Goal: Transaction & Acquisition: Book appointment/travel/reservation

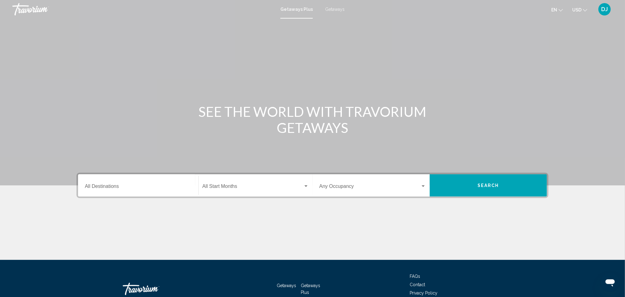
click at [344, 1] on mat-toolbar "Getaways Plus Getaways en English Español Français Italiano Português русский U…" at bounding box center [312, 9] width 625 height 19
click at [345, 12] on span "Getaways" at bounding box center [334, 9] width 19 height 5
click at [91, 190] on input "Destination All Destinations" at bounding box center [138, 188] width 107 height 6
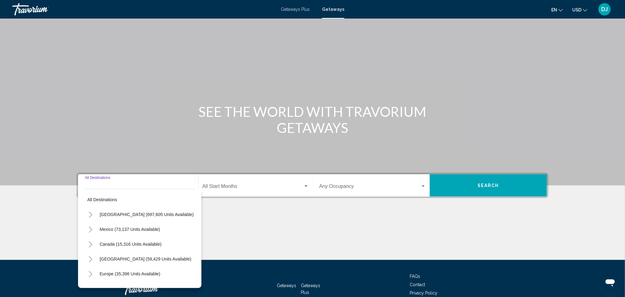
scroll to position [163, 0]
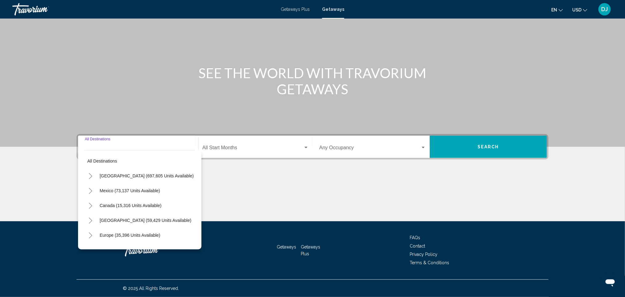
click at [84, 169] on button "Toggle United States (697,605 units available)" at bounding box center [90, 175] width 12 height 12
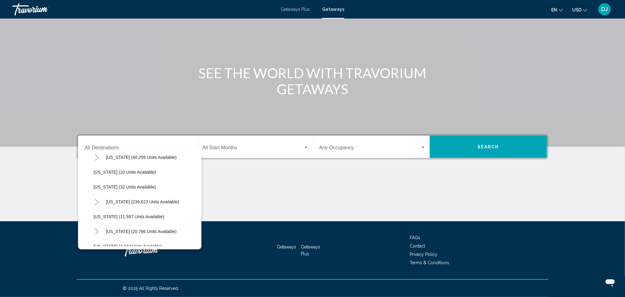
scroll to position [46, 0]
click at [94, 186] on icon "Toggle California (78,345 units available)" at bounding box center [96, 189] width 5 height 6
click at [100, 201] on span "Los Angeles & Anaheim (17,944 units available)" at bounding box center [160, 203] width 121 height 5
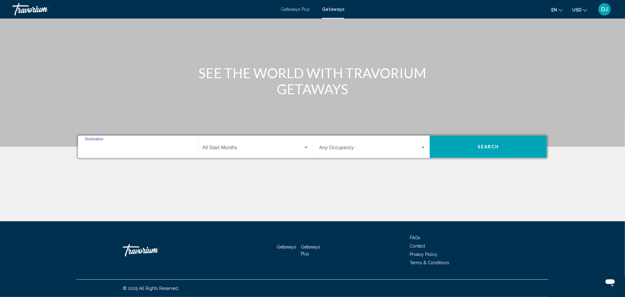
type input "**********"
click at [203, 146] on span "Search widget" at bounding box center [253, 149] width 101 height 6
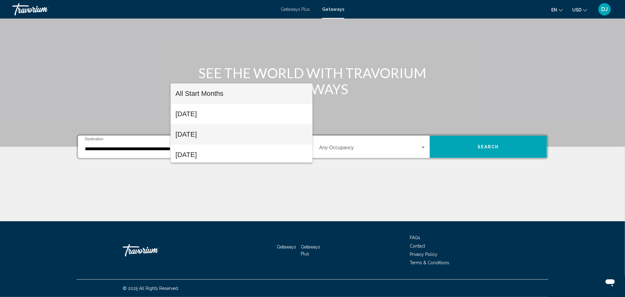
click at [199, 134] on span "October 2025" at bounding box center [242, 134] width 132 height 20
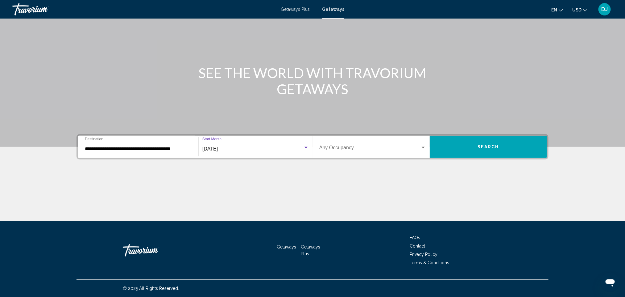
click at [426, 145] on div "Search widget" at bounding box center [424, 147] width 6 height 5
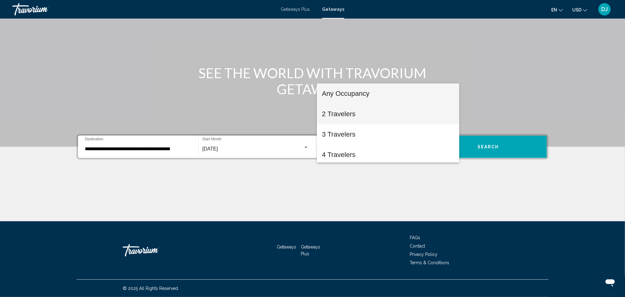
click at [355, 117] on span "2 Travelers" at bounding box center [388, 114] width 132 height 20
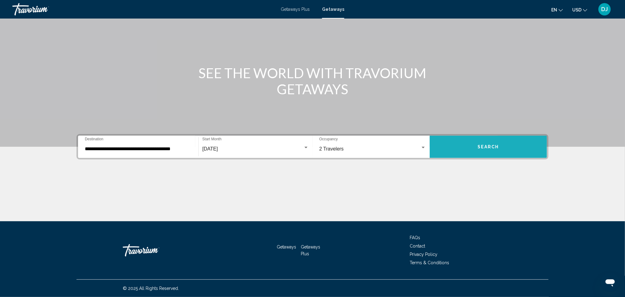
click at [499, 144] on span "Search" at bounding box center [489, 146] width 22 height 5
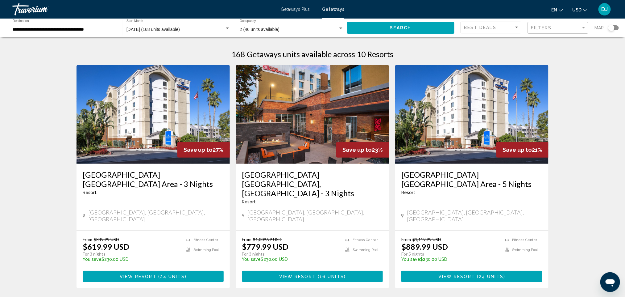
click at [282, 9] on span "Getaways Plus" at bounding box center [295, 9] width 29 height 5
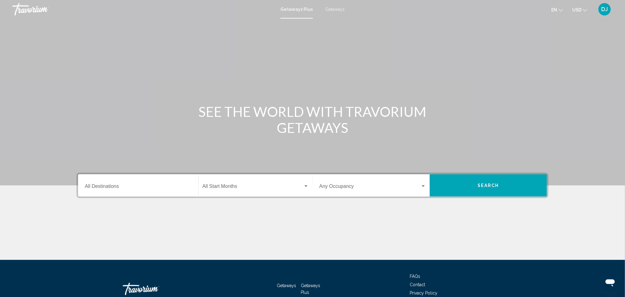
scroll to position [46, 0]
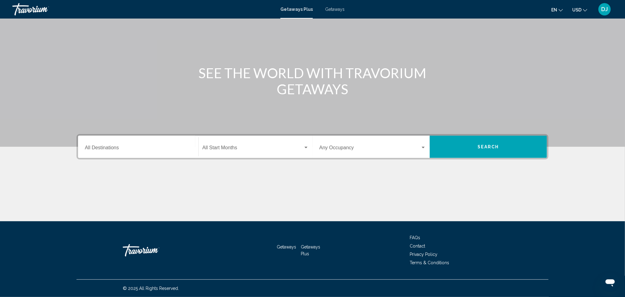
click at [85, 152] on input "Destination All Destinations" at bounding box center [138, 149] width 107 height 6
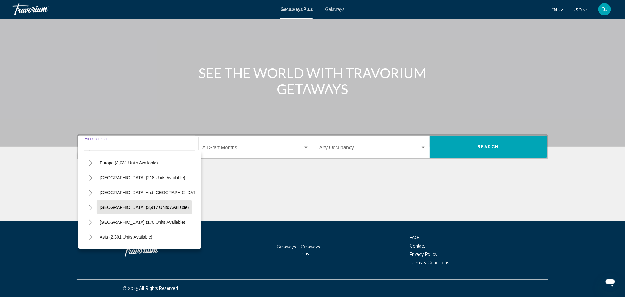
scroll to position [0, 0]
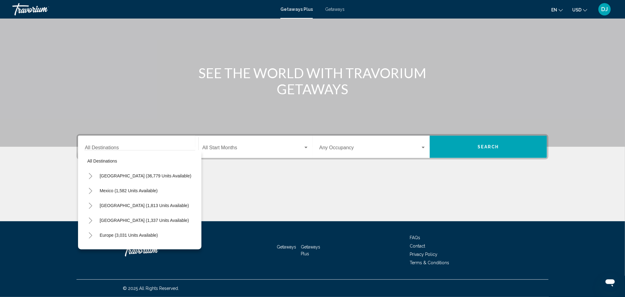
click at [159, 150] on div "All destinations United States (36,779 units available) Mexico (1,582 units ava…" at bounding box center [139, 199] width 123 height 99
click at [88, 173] on icon "Toggle United States (36,779 units available)" at bounding box center [90, 176] width 5 height 6
click at [106, 218] on span "California (2,428 units available)" at bounding box center [140, 220] width 69 height 5
type input "**********"
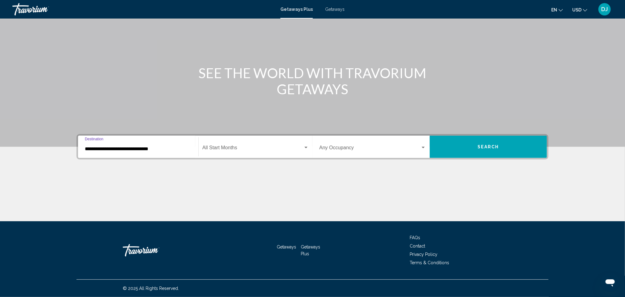
click at [203, 146] on span "Search widget" at bounding box center [253, 149] width 101 height 6
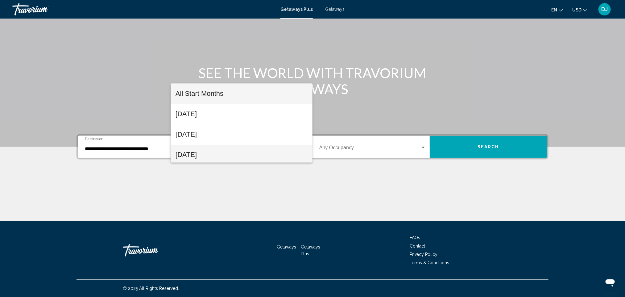
click at [213, 155] on span "November 2025" at bounding box center [242, 154] width 132 height 20
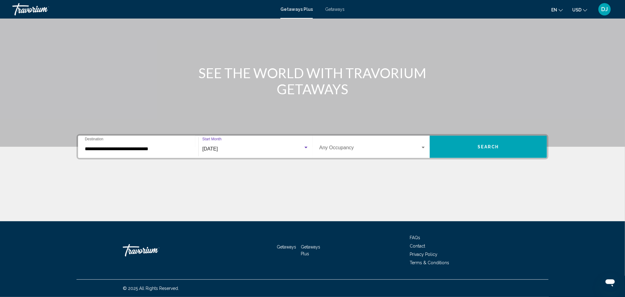
scroll to position [2, 0]
click at [425, 147] on div "Search widget" at bounding box center [423, 148] width 3 height 2
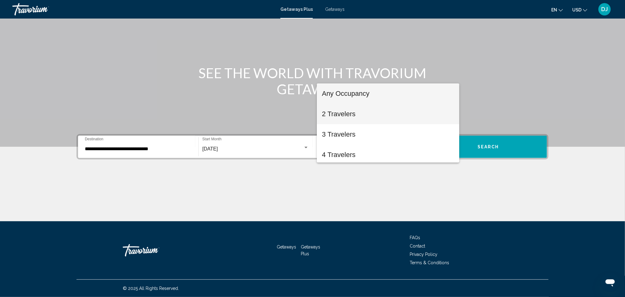
click at [355, 112] on span "2 Travelers" at bounding box center [388, 114] width 132 height 20
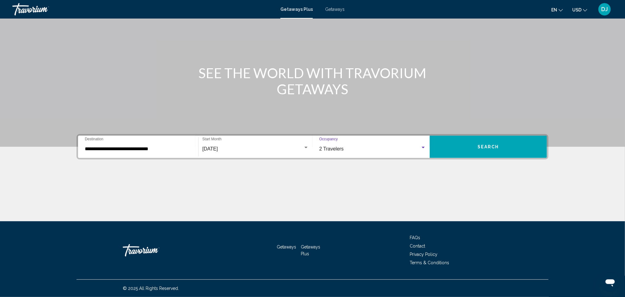
click at [522, 136] on button "Search" at bounding box center [488, 147] width 117 height 22
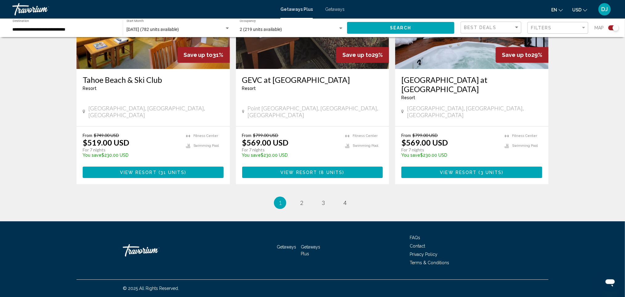
scroll to position [1288, 0]
click at [300, 197] on link "page 2" at bounding box center [302, 202] width 11 height 11
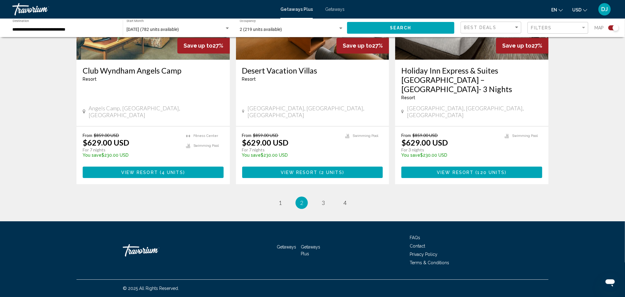
scroll to position [1314, 0]
click at [325, 199] on span "3" at bounding box center [323, 202] width 3 height 7
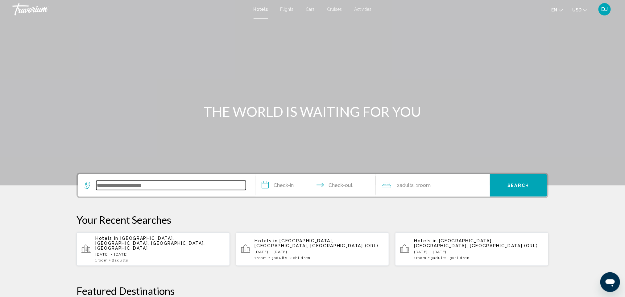
click at [96, 190] on input "Search widget" at bounding box center [171, 185] width 150 height 9
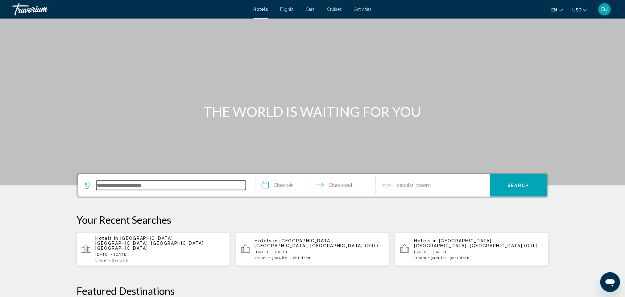
scroll to position [209, 0]
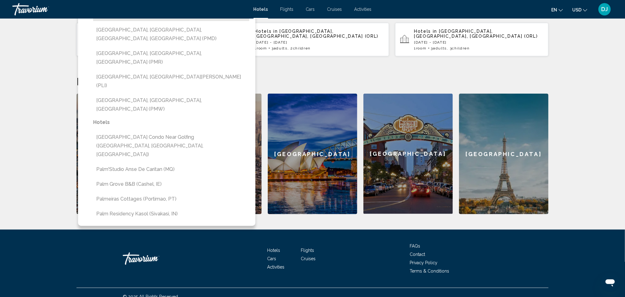
click at [124, 21] on button "[GEOGRAPHIC_DATA], [GEOGRAPHIC_DATA], [GEOGRAPHIC_DATA] (PSP)" at bounding box center [171, 11] width 156 height 20
type input "**********"
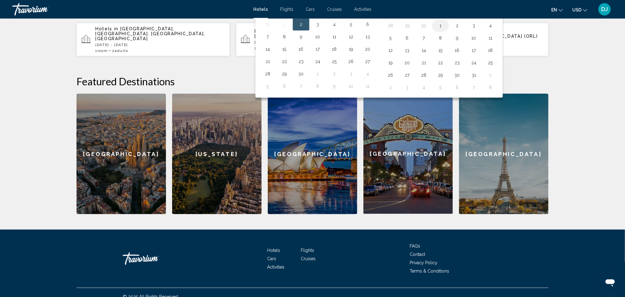
click at [446, 30] on button "1" at bounding box center [441, 25] width 10 height 9
click at [396, 42] on button "5" at bounding box center [391, 38] width 10 height 9
type input "**********"
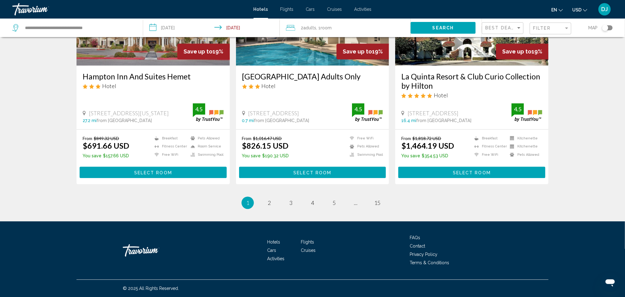
scroll to position [1159, 0]
click at [264, 197] on link "page 2" at bounding box center [269, 202] width 11 height 11
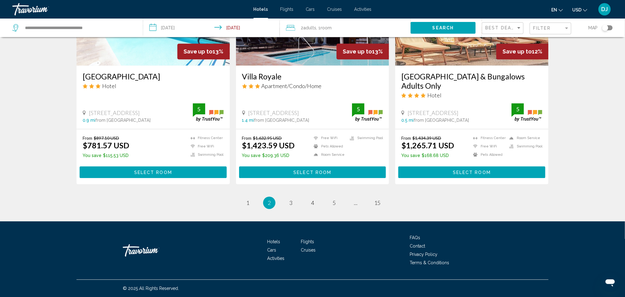
scroll to position [1065, 0]
click at [290, 206] on span "3" at bounding box center [291, 202] width 3 height 7
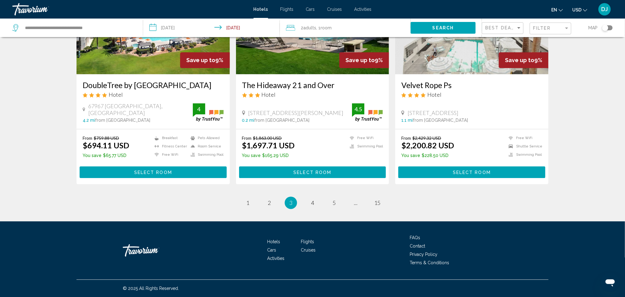
scroll to position [1111, 0]
click at [311, 199] on span "4" at bounding box center [312, 202] width 3 height 7
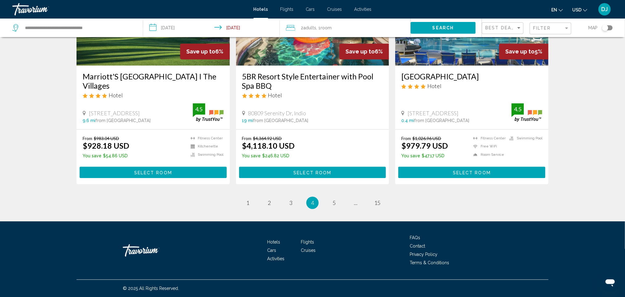
scroll to position [1143, 0]
click at [336, 199] on span "5" at bounding box center [334, 202] width 3 height 7
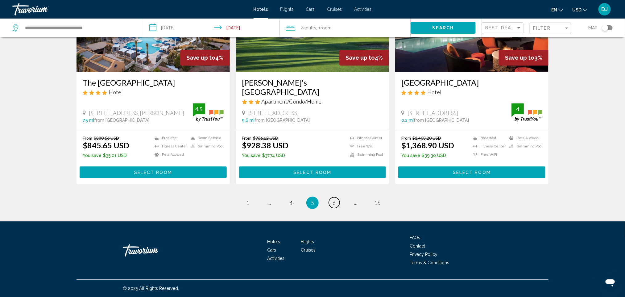
scroll to position [1158, 0]
click at [381, 199] on span "15" at bounding box center [377, 202] width 6 height 7
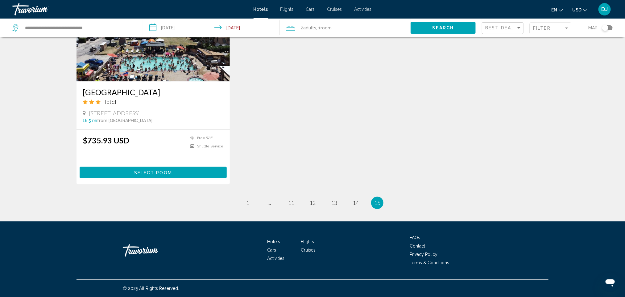
scroll to position [1065, 0]
click at [361, 208] on link "page 14" at bounding box center [356, 202] width 11 height 11
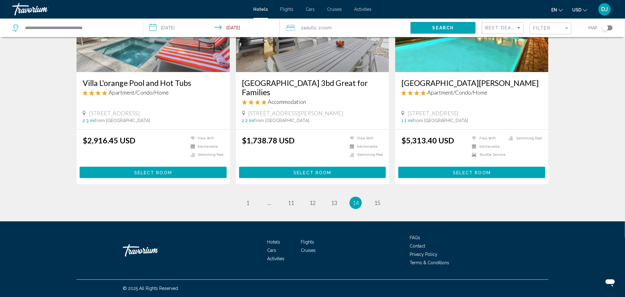
scroll to position [1170, 0]
click at [338, 197] on link "page 13" at bounding box center [334, 202] width 11 height 11
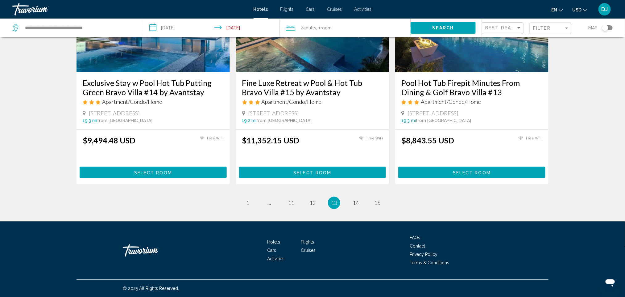
scroll to position [1137, 0]
click at [315, 208] on link "page 12" at bounding box center [312, 202] width 11 height 11
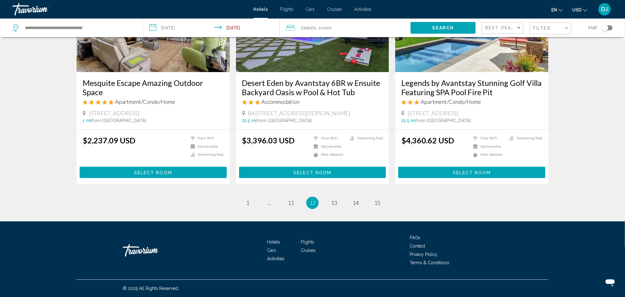
scroll to position [1158, 0]
click at [288, 199] on span "11" at bounding box center [291, 202] width 6 height 7
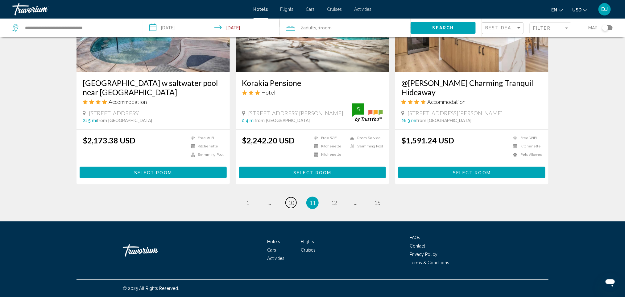
scroll to position [1065, 0]
click at [264, 208] on link "page ..." at bounding box center [269, 202] width 11 height 11
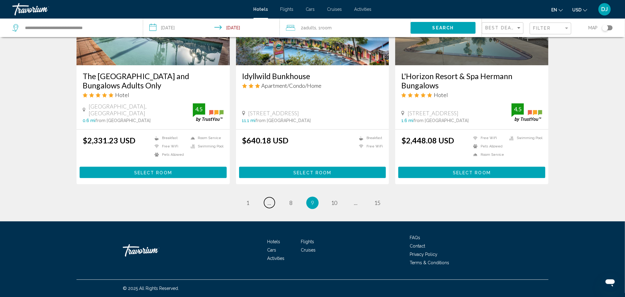
scroll to position [1201, 0]
click at [290, 199] on span "8" at bounding box center [291, 202] width 3 height 7
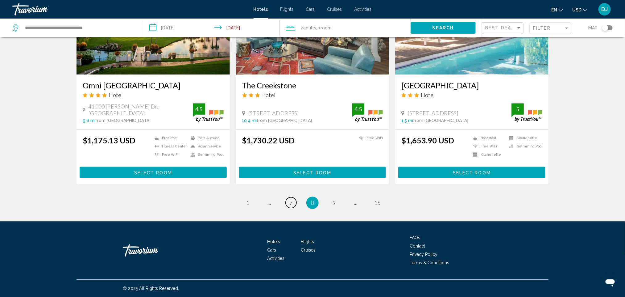
scroll to position [1137, 0]
click at [268, 199] on span "..." at bounding box center [270, 202] width 4 height 7
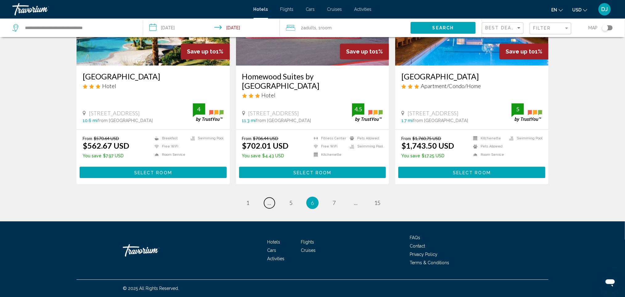
scroll to position [1147, 0]
click at [268, 199] on span "..." at bounding box center [270, 202] width 4 height 7
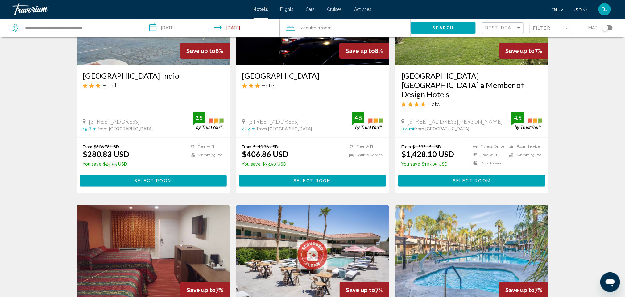
scroll to position [46, 0]
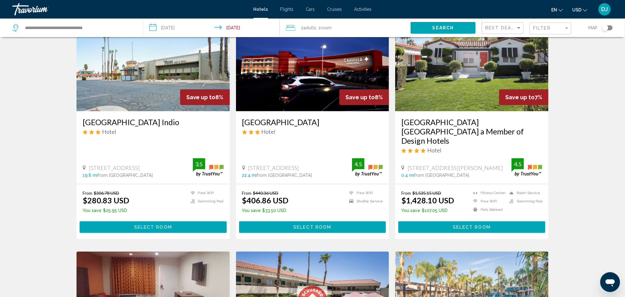
click at [105, 111] on img "Main content" at bounding box center [153, 61] width 153 height 99
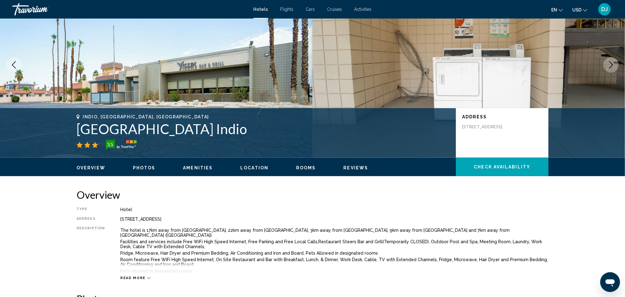
scroll to position [5, 0]
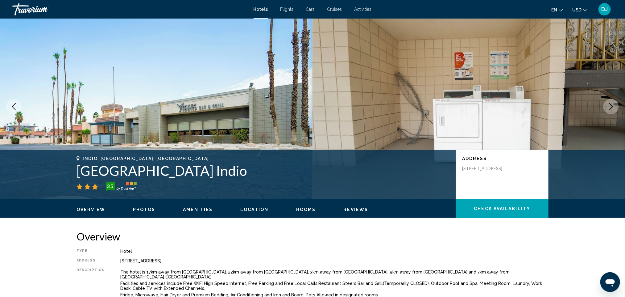
click at [608, 110] on icon "Next image" at bounding box center [611, 106] width 7 height 7
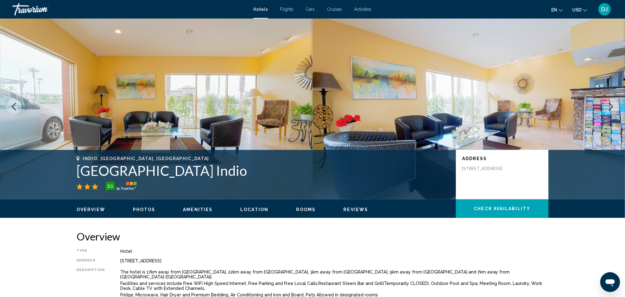
click at [608, 110] on icon "Next image" at bounding box center [611, 106] width 7 height 7
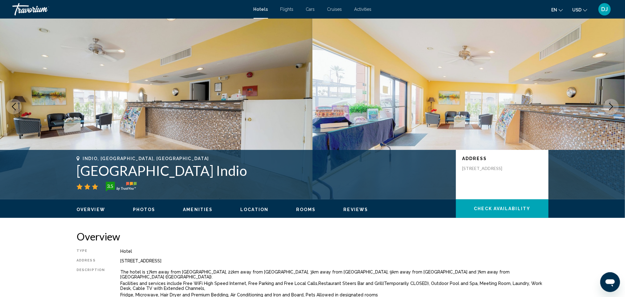
click at [610, 110] on icon "Next image" at bounding box center [612, 106] width 4 height 7
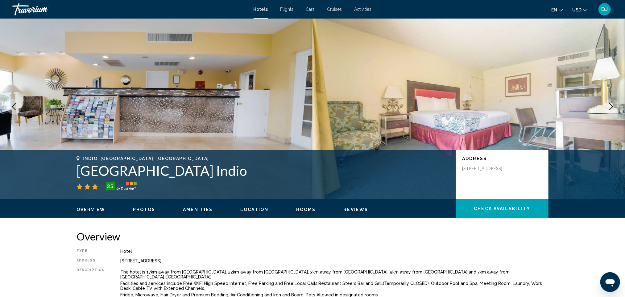
click at [610, 110] on icon "Next image" at bounding box center [612, 106] width 4 height 7
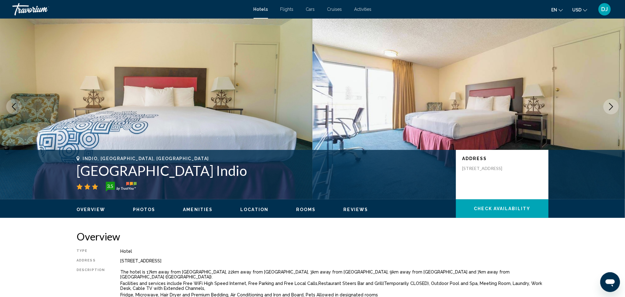
click at [610, 110] on icon "Next image" at bounding box center [612, 106] width 4 height 7
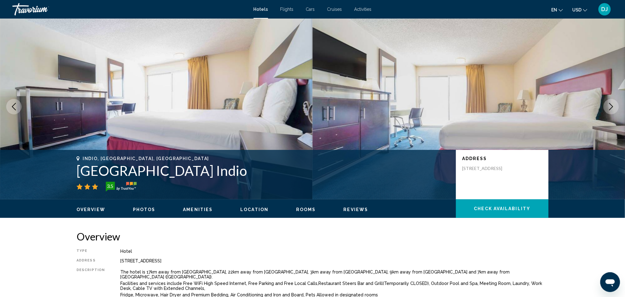
click at [610, 110] on icon "Next image" at bounding box center [612, 106] width 4 height 7
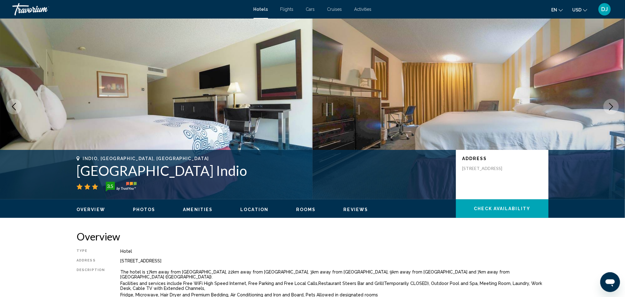
click at [608, 110] on icon "Next image" at bounding box center [611, 106] width 7 height 7
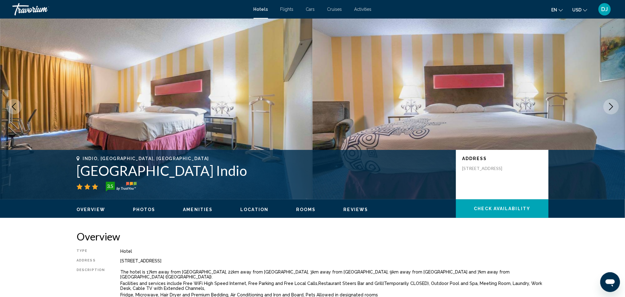
click at [608, 110] on icon "Next image" at bounding box center [611, 106] width 7 height 7
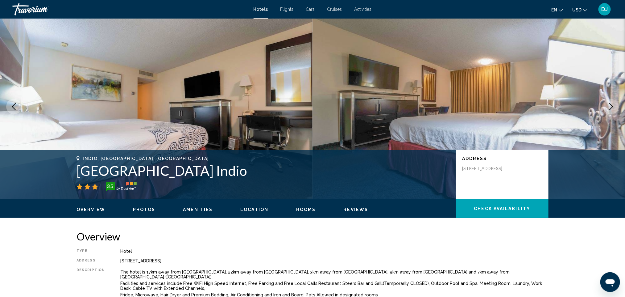
click at [608, 110] on icon "Next image" at bounding box center [611, 106] width 7 height 7
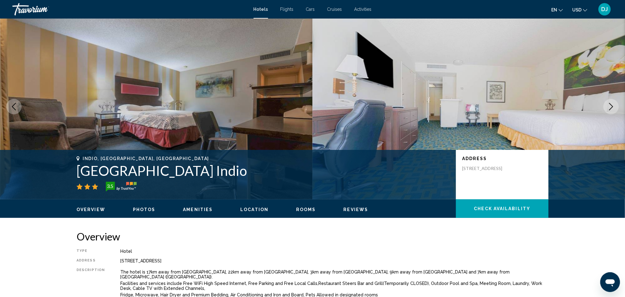
click at [608, 110] on icon "Next image" at bounding box center [611, 106] width 7 height 7
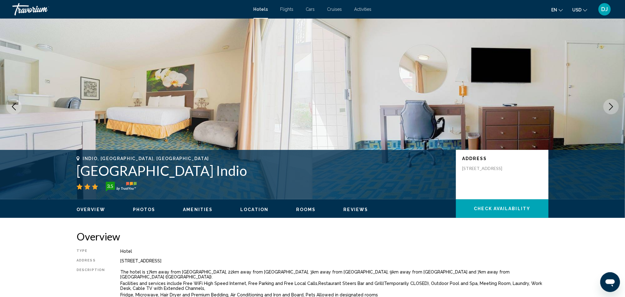
click at [610, 110] on icon "Next image" at bounding box center [612, 106] width 4 height 7
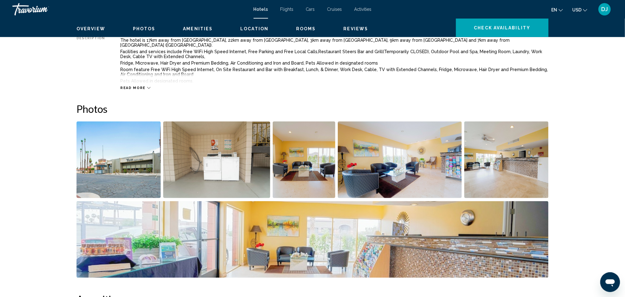
scroll to position [0, 0]
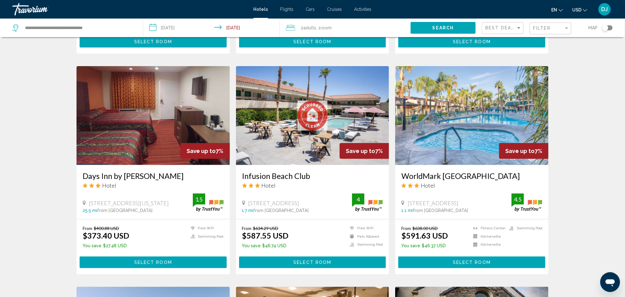
scroll to position [278, 0]
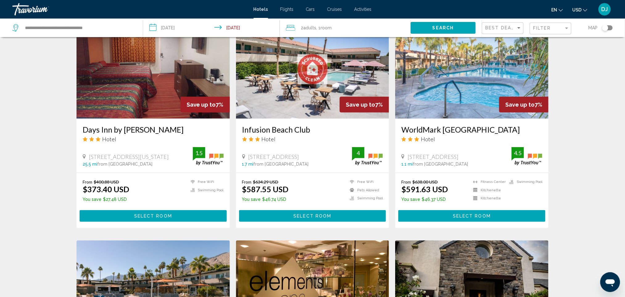
click at [126, 119] on img "Main content" at bounding box center [153, 69] width 153 height 99
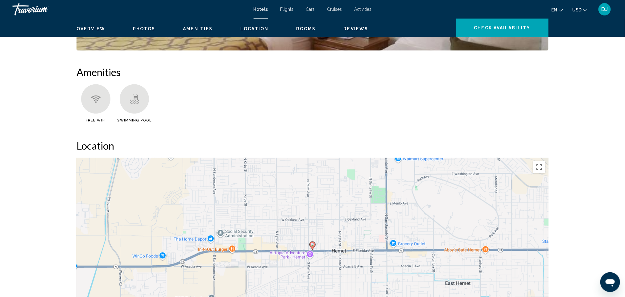
scroll to position [417, 0]
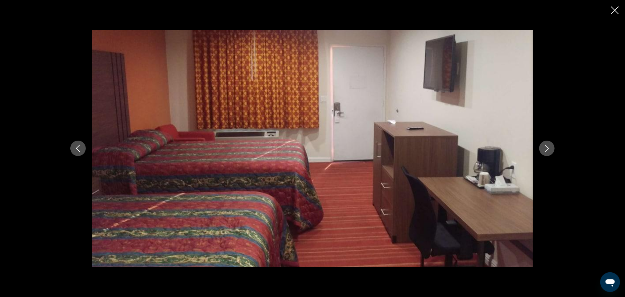
click at [551, 147] on icon "Next image" at bounding box center [547, 147] width 7 height 7
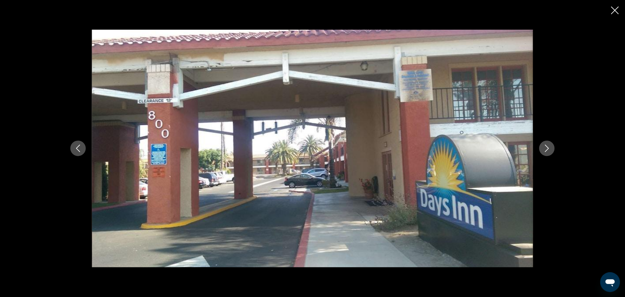
click at [555, 156] on button "Next image" at bounding box center [547, 147] width 15 height 15
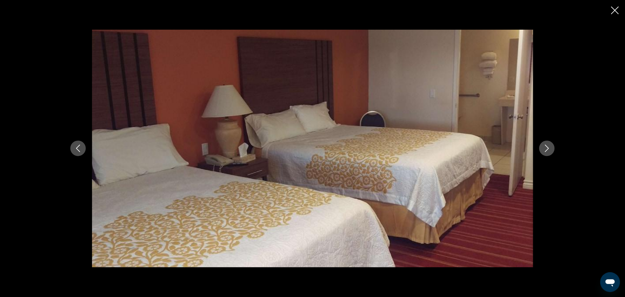
click at [555, 154] on button "Next image" at bounding box center [547, 147] width 15 height 15
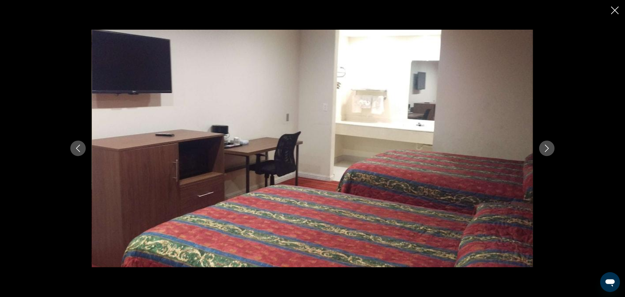
click at [555, 156] on button "Next image" at bounding box center [547, 147] width 15 height 15
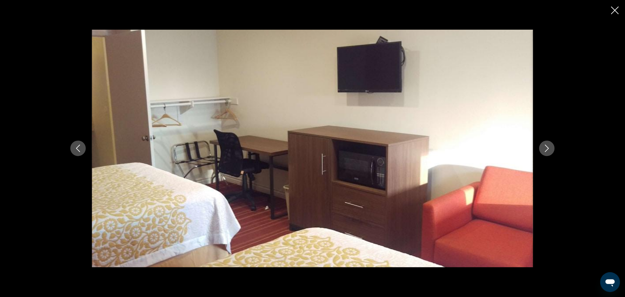
click at [555, 156] on button "Next image" at bounding box center [547, 147] width 15 height 15
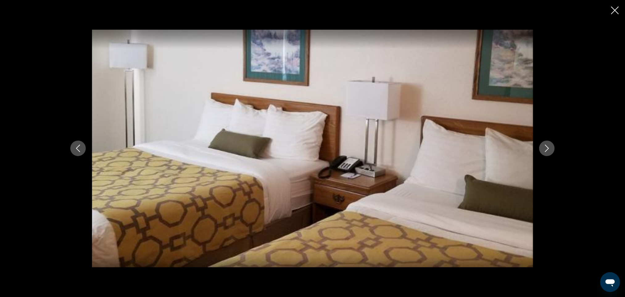
click at [555, 156] on button "Next image" at bounding box center [547, 147] width 15 height 15
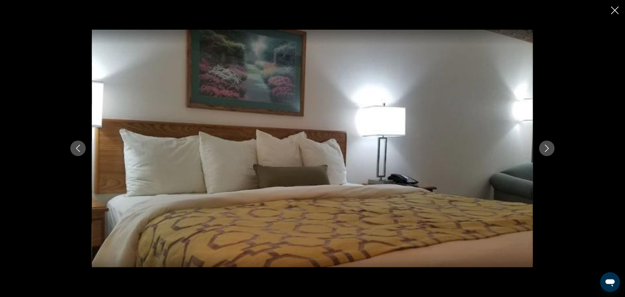
click at [555, 156] on button "Next image" at bounding box center [547, 147] width 15 height 15
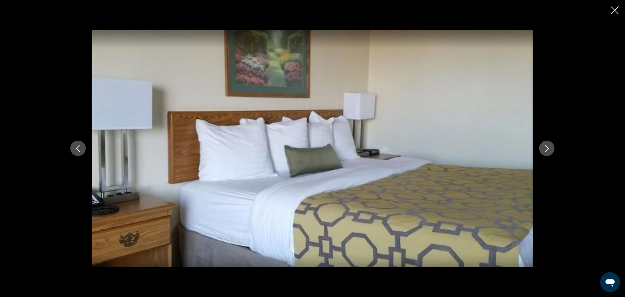
click at [555, 156] on button "Next image" at bounding box center [547, 147] width 15 height 15
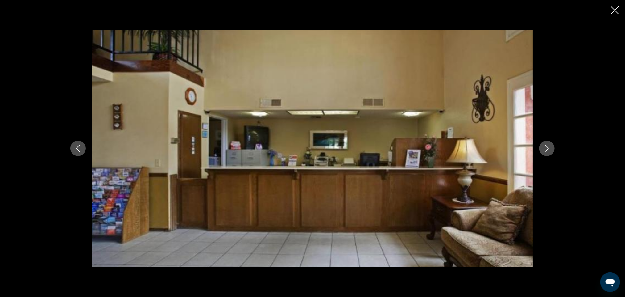
click at [555, 156] on button "Next image" at bounding box center [547, 147] width 15 height 15
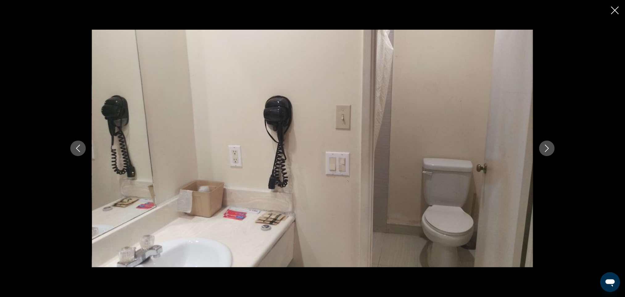
click at [555, 156] on button "Next image" at bounding box center [547, 147] width 15 height 15
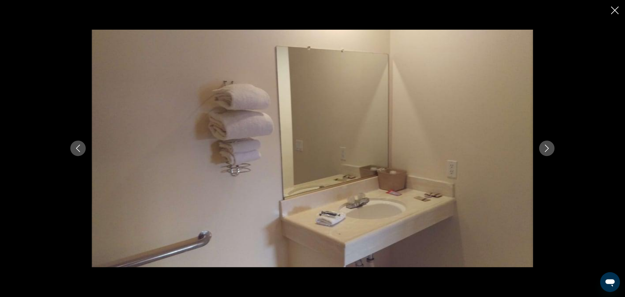
click at [555, 156] on button "Next image" at bounding box center [547, 147] width 15 height 15
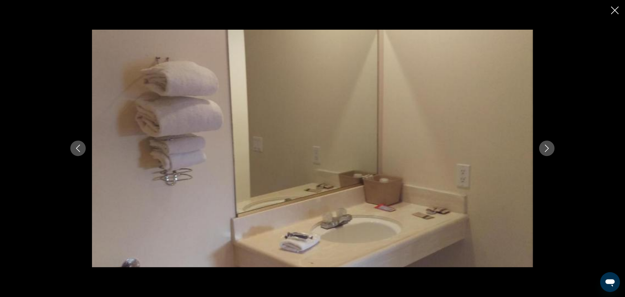
click at [555, 156] on button "Next image" at bounding box center [547, 147] width 15 height 15
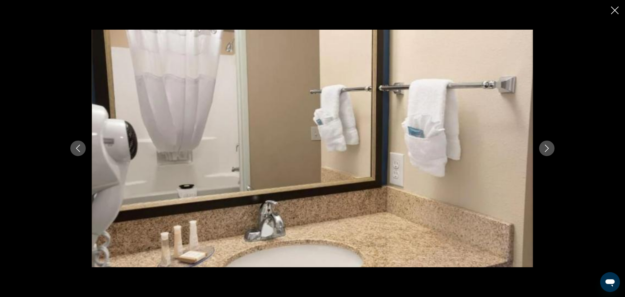
click at [555, 154] on button "Next image" at bounding box center [547, 147] width 15 height 15
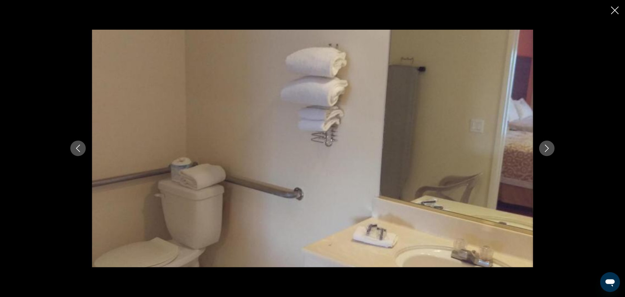
click at [555, 152] on button "Next image" at bounding box center [547, 147] width 15 height 15
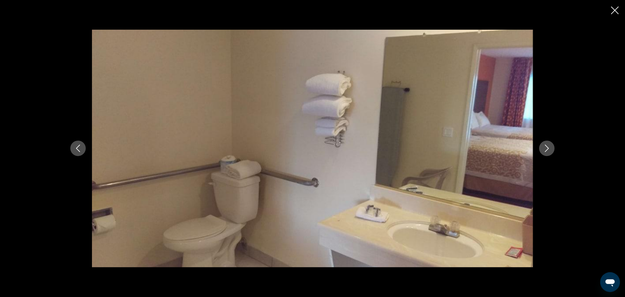
click at [555, 152] on button "Next image" at bounding box center [547, 147] width 15 height 15
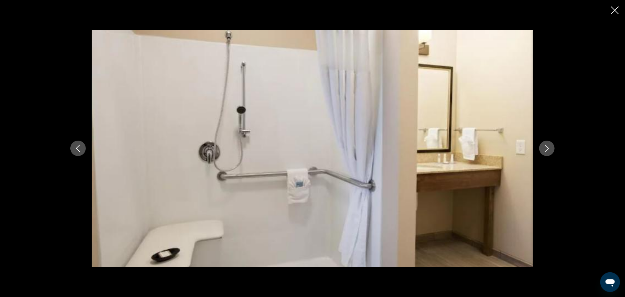
click at [551, 149] on icon "Next image" at bounding box center [547, 147] width 7 height 7
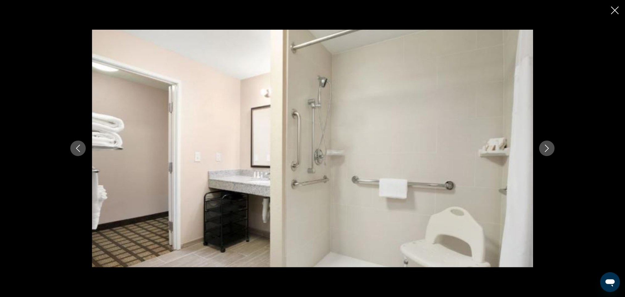
click at [551, 148] on icon "Next image" at bounding box center [547, 147] width 7 height 7
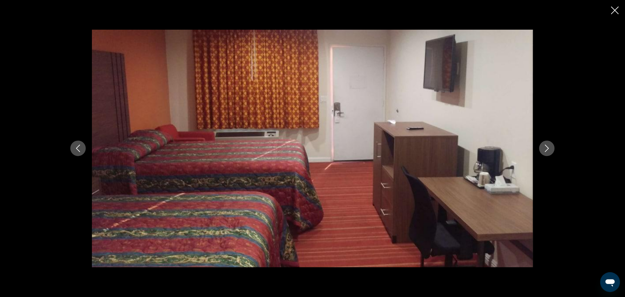
click at [551, 146] on icon "Next image" at bounding box center [547, 147] width 7 height 7
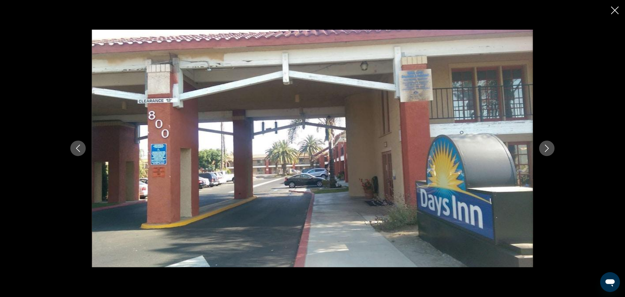
click at [549, 146] on icon "Next image" at bounding box center [547, 148] width 4 height 7
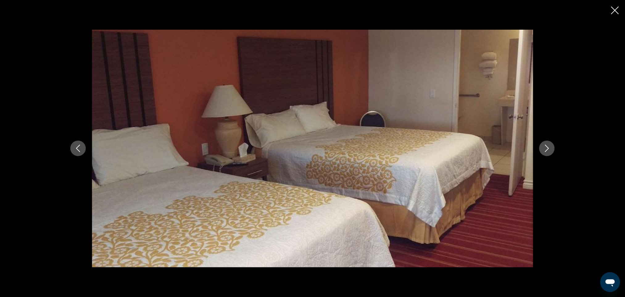
click at [549, 149] on icon "Next image" at bounding box center [547, 148] width 4 height 7
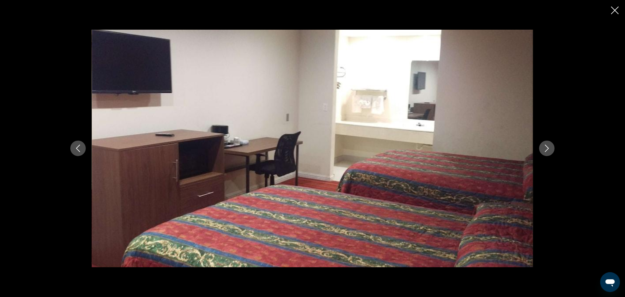
scroll to position [370, 0]
click at [551, 146] on icon "Next image" at bounding box center [547, 147] width 7 height 7
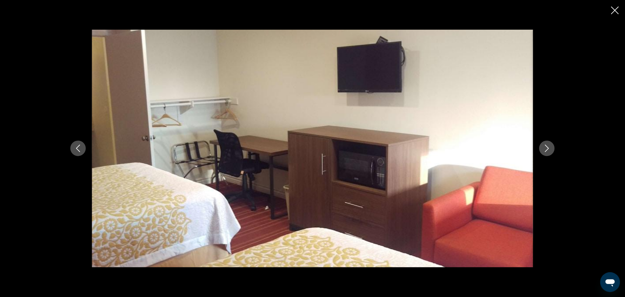
drag, startPoint x: 604, startPoint y: 148, endPoint x: 600, endPoint y: 148, distance: 3.8
click at [551, 148] on icon "Next image" at bounding box center [547, 147] width 7 height 7
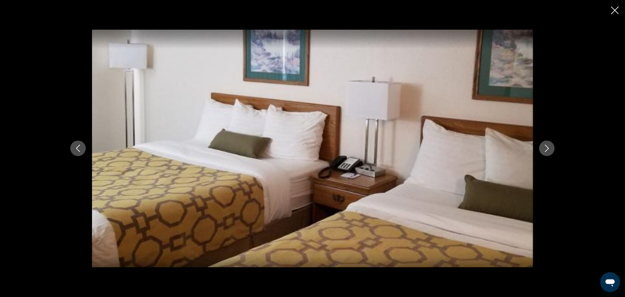
click at [555, 148] on button "Next image" at bounding box center [547, 147] width 15 height 15
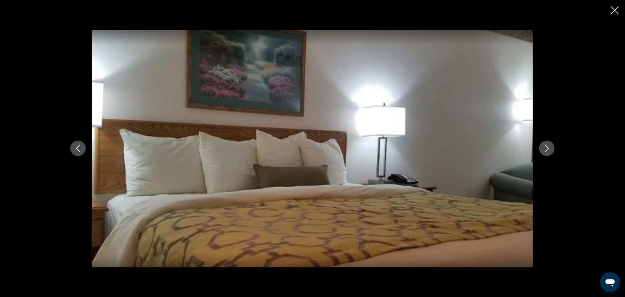
click at [555, 148] on button "Next image" at bounding box center [547, 147] width 15 height 15
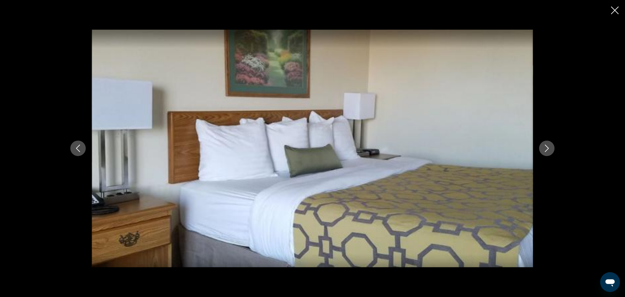
click at [555, 148] on button "Next image" at bounding box center [547, 147] width 15 height 15
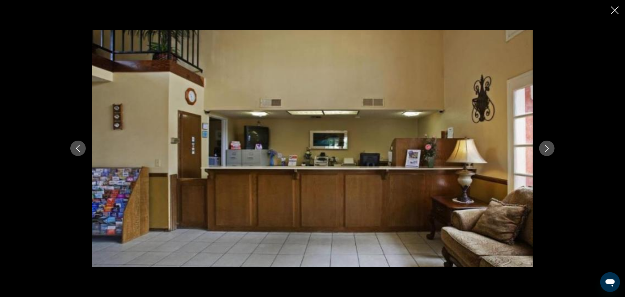
click at [613, 14] on icon "Close slideshow" at bounding box center [616, 10] width 8 height 8
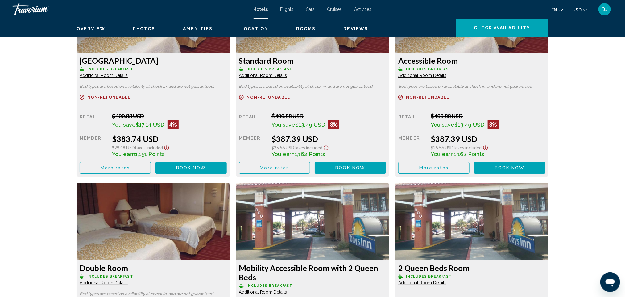
scroll to position [1068, 0]
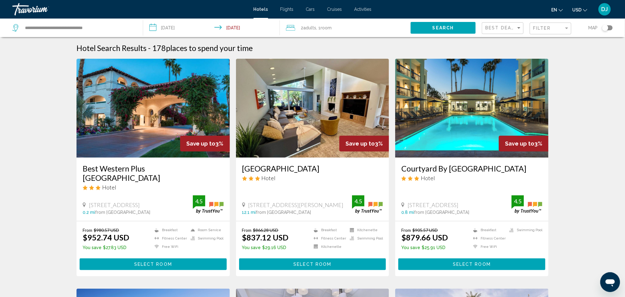
scroll to position [93, 0]
